Goal: Task Accomplishment & Management: Manage account settings

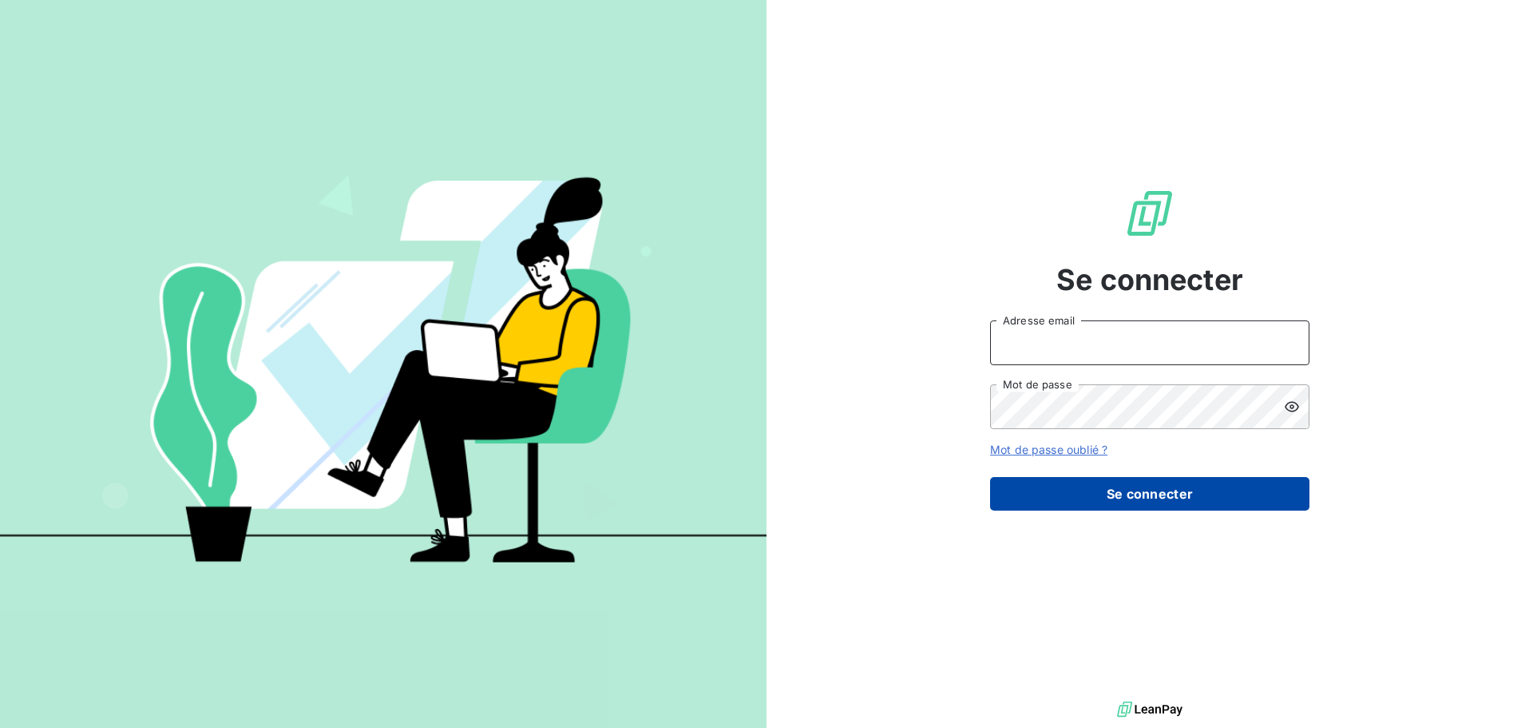
type input "[EMAIL_ADDRESS][PERSON_NAME][DOMAIN_NAME]"
click at [1169, 502] on button "Se connecter" at bounding box center [1149, 494] width 319 height 34
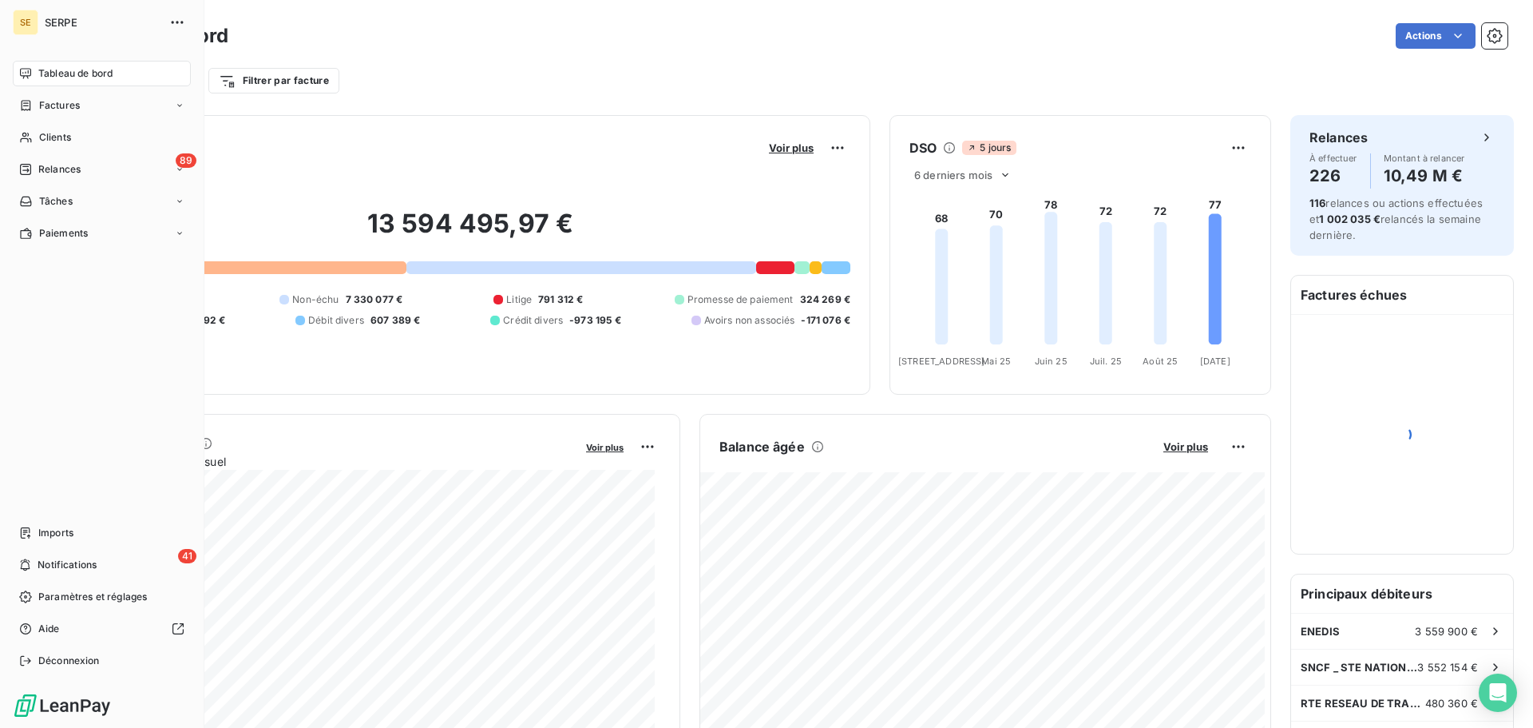
click at [117, 26] on span "SERPE" at bounding box center [102, 22] width 115 height 13
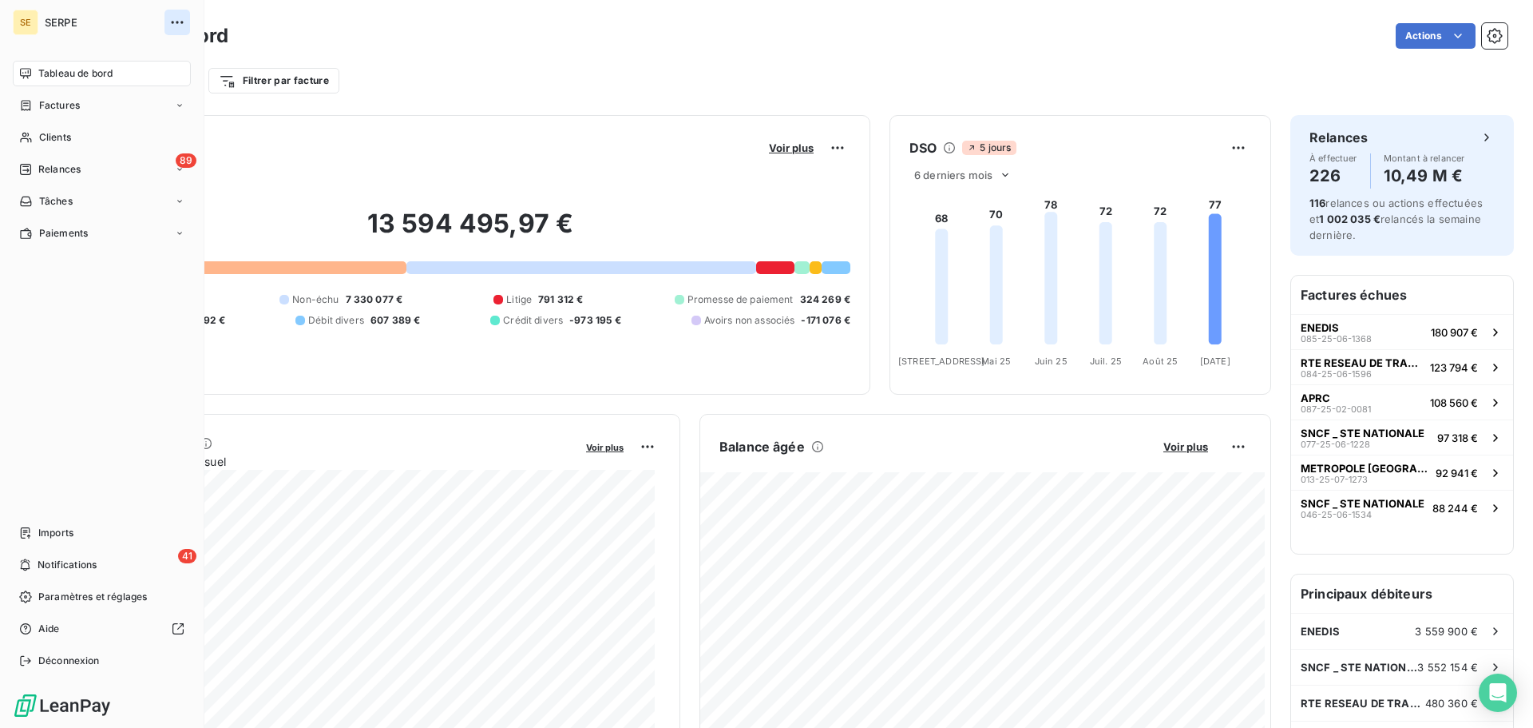
click at [174, 26] on icon "button" at bounding box center [177, 22] width 16 height 16
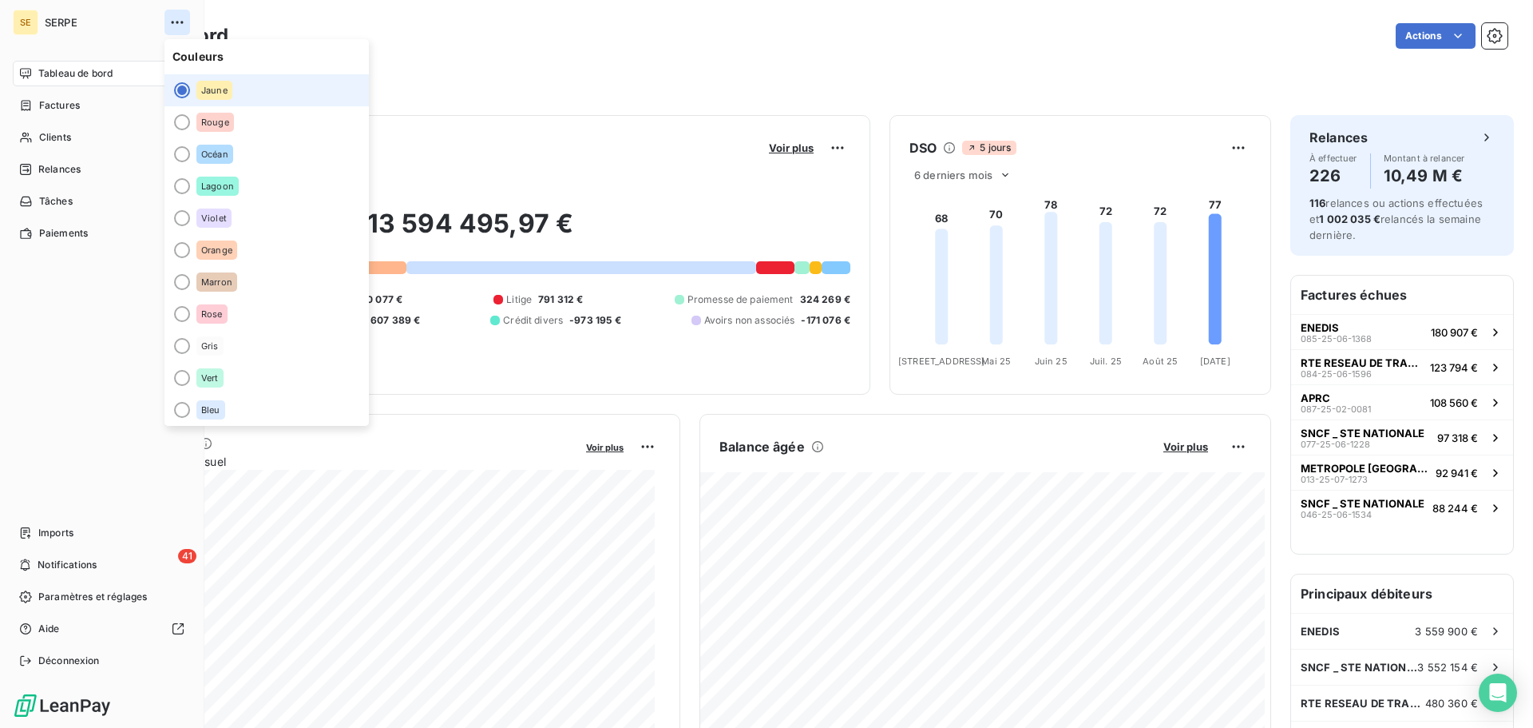
click at [174, 26] on icon "button" at bounding box center [177, 22] width 16 height 16
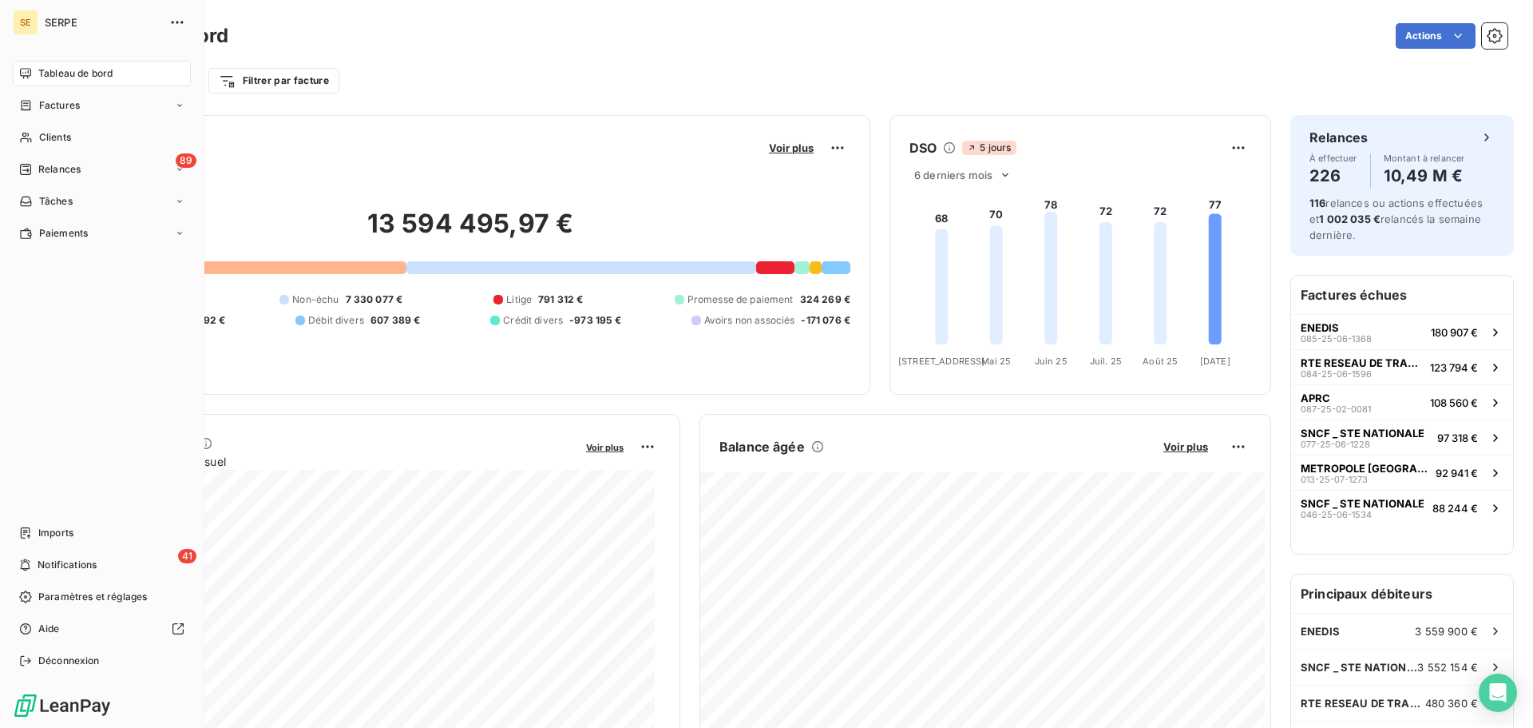
click at [84, 23] on span "SERPE" at bounding box center [102, 22] width 115 height 13
click at [69, 660] on span "Déconnexion" at bounding box center [68, 660] width 61 height 14
